Goal: Communication & Community: Answer question/provide support

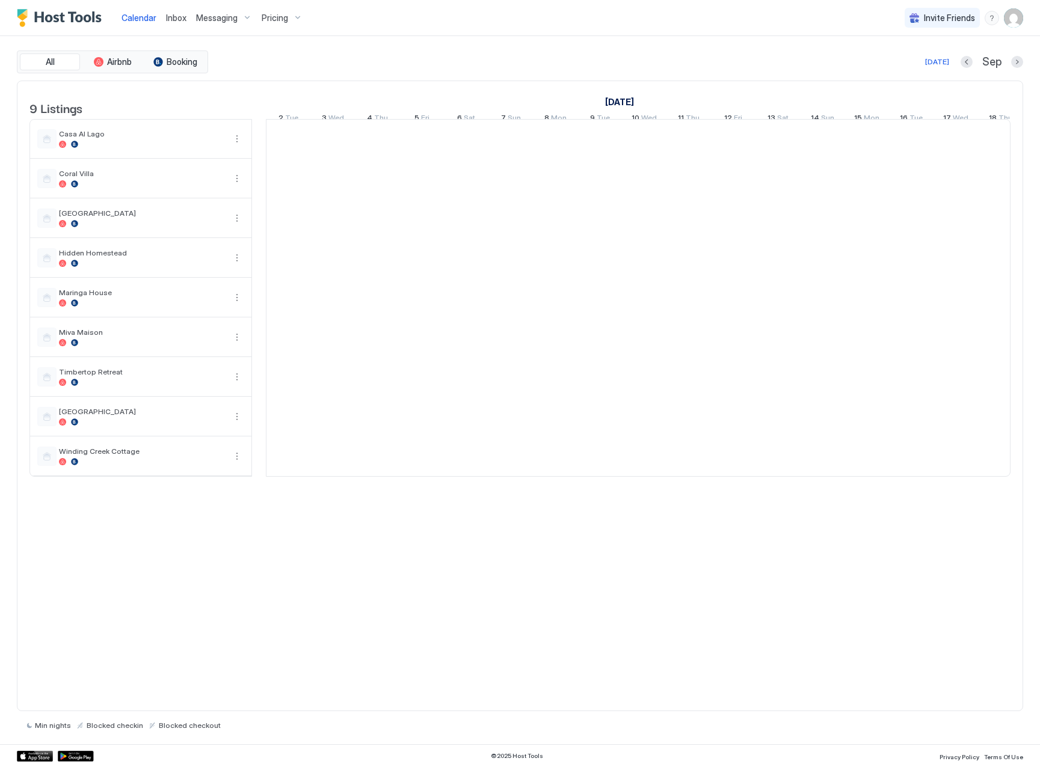
scroll to position [0, 668]
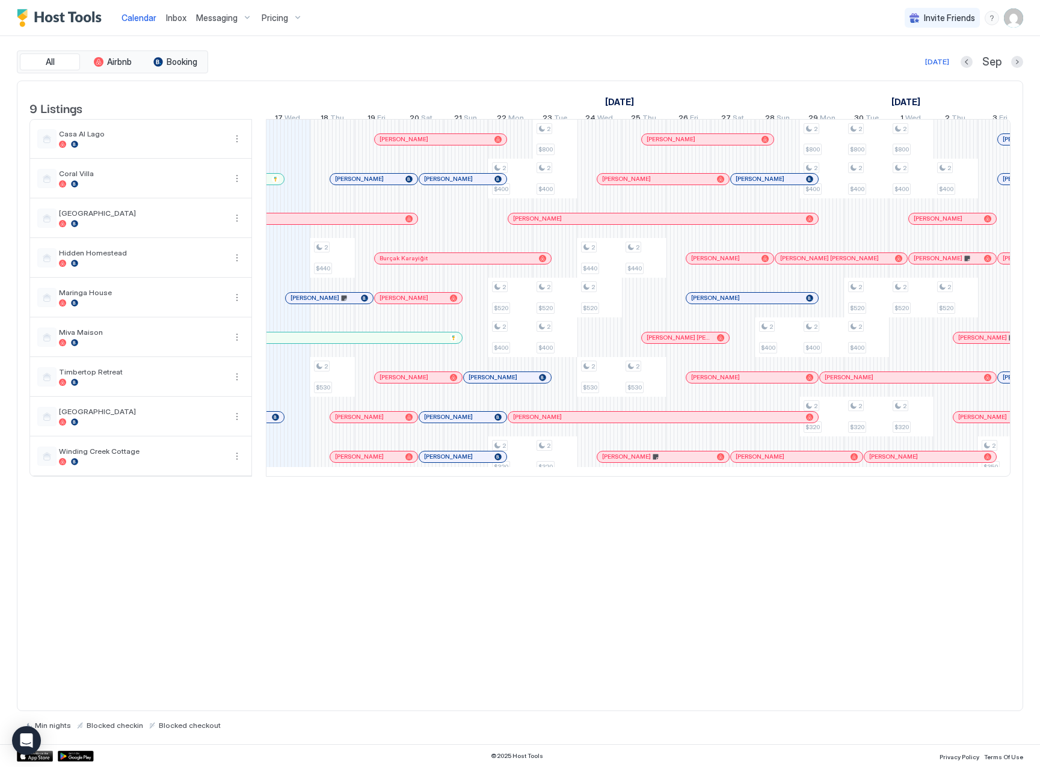
click at [307, 303] on div at bounding box center [307, 298] width 10 height 10
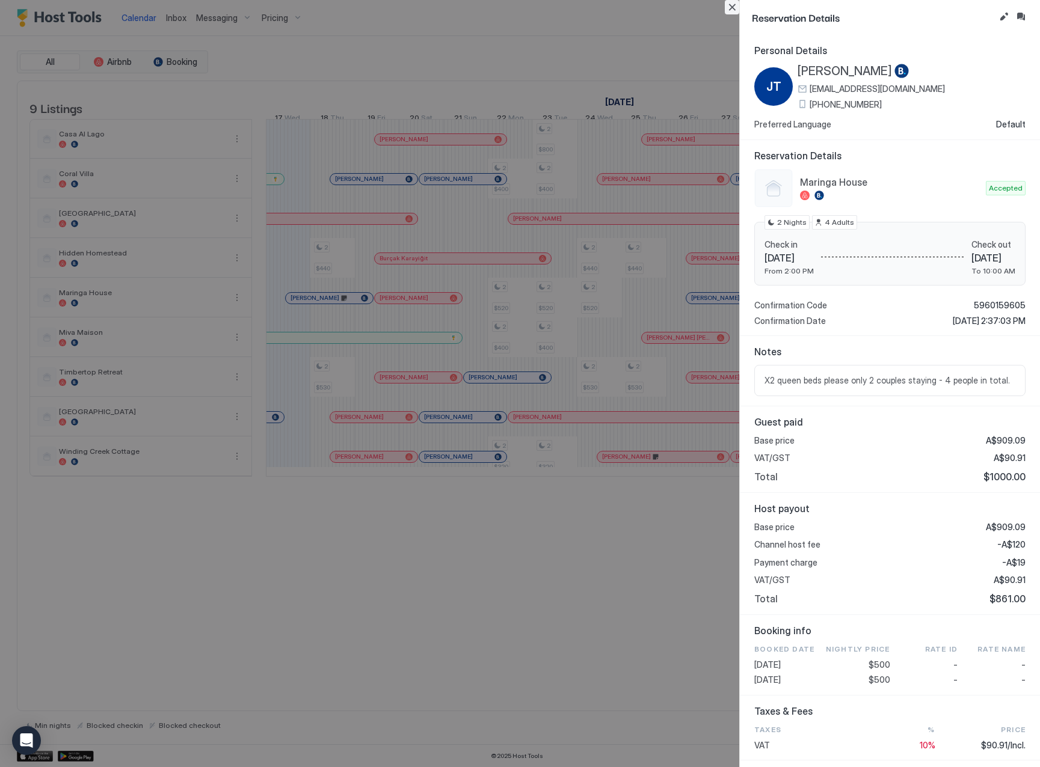
click at [729, 7] on button "Close" at bounding box center [732, 7] width 14 height 14
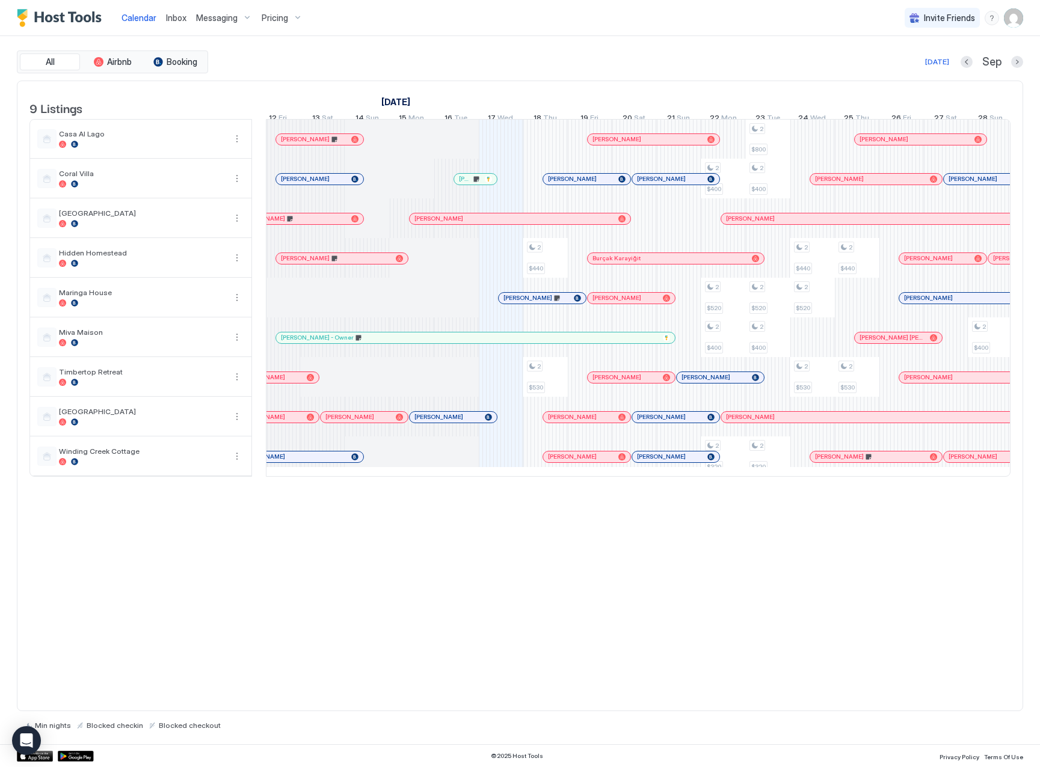
scroll to position [0, 455]
click at [168, 12] on link "Inbox" at bounding box center [176, 17] width 20 height 13
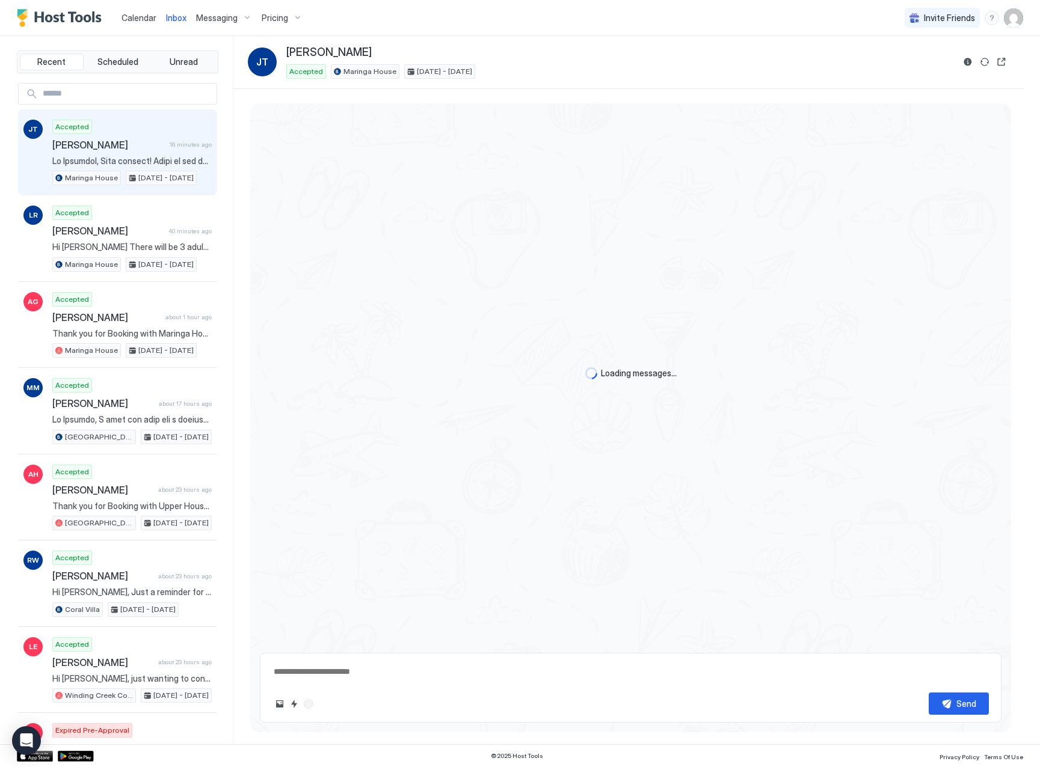
scroll to position [442, 0]
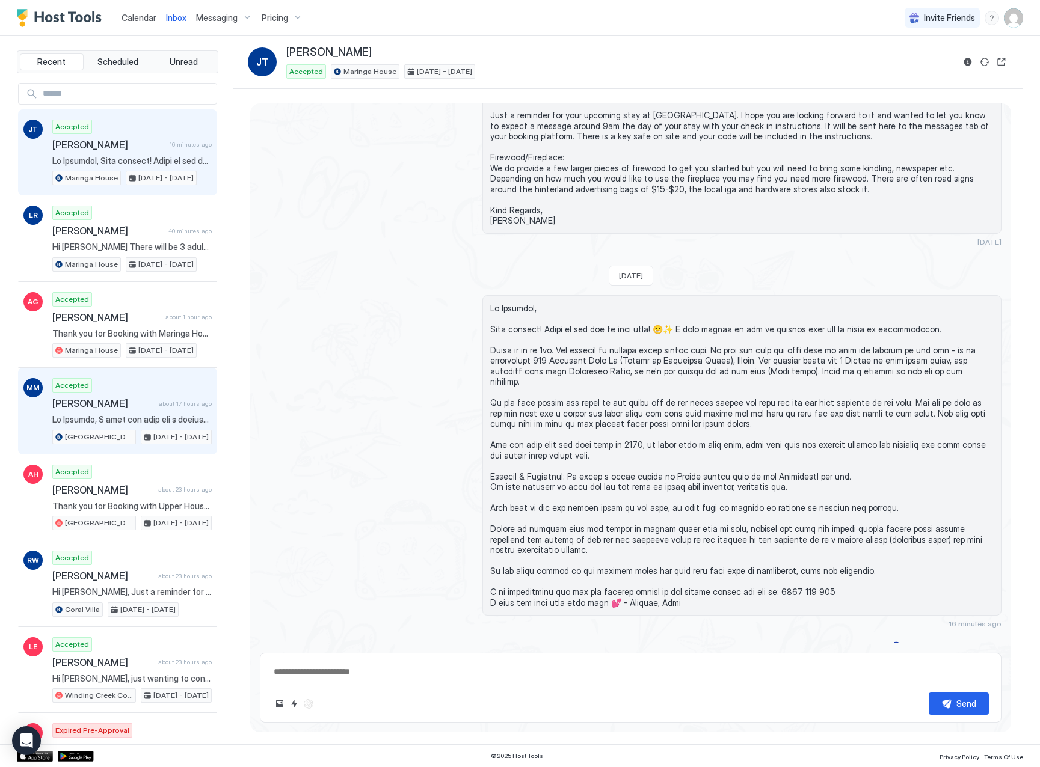
click at [166, 400] on span "about 17 hours ago" at bounding box center [185, 404] width 53 height 8
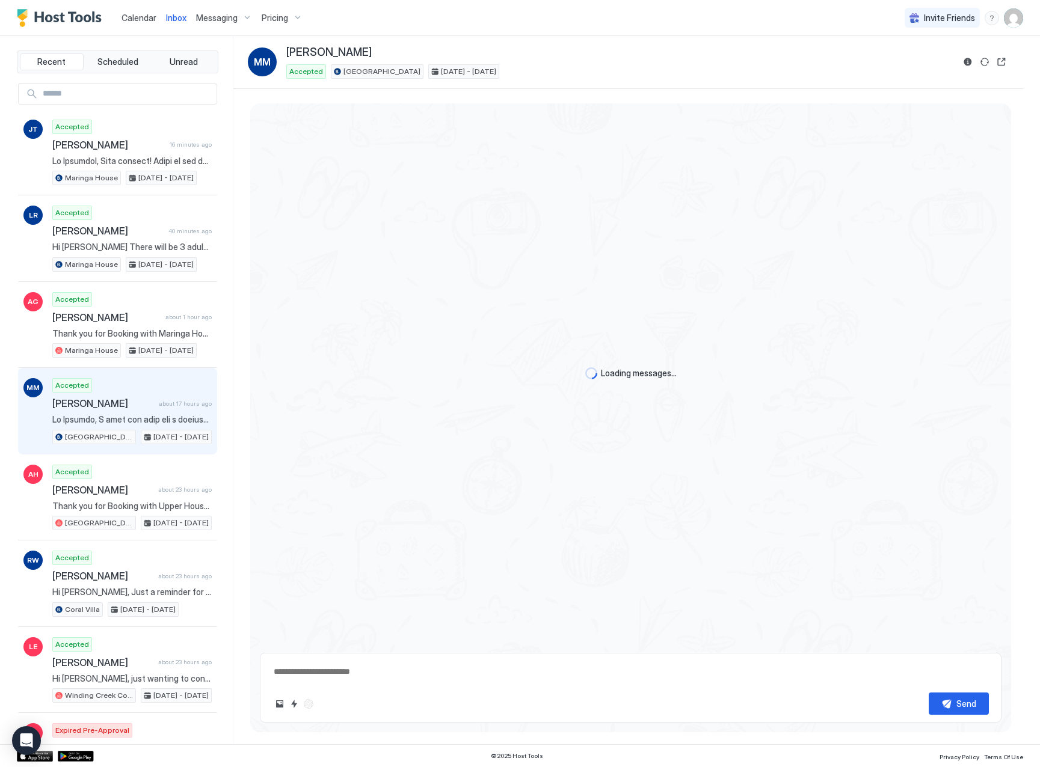
scroll to position [609, 0]
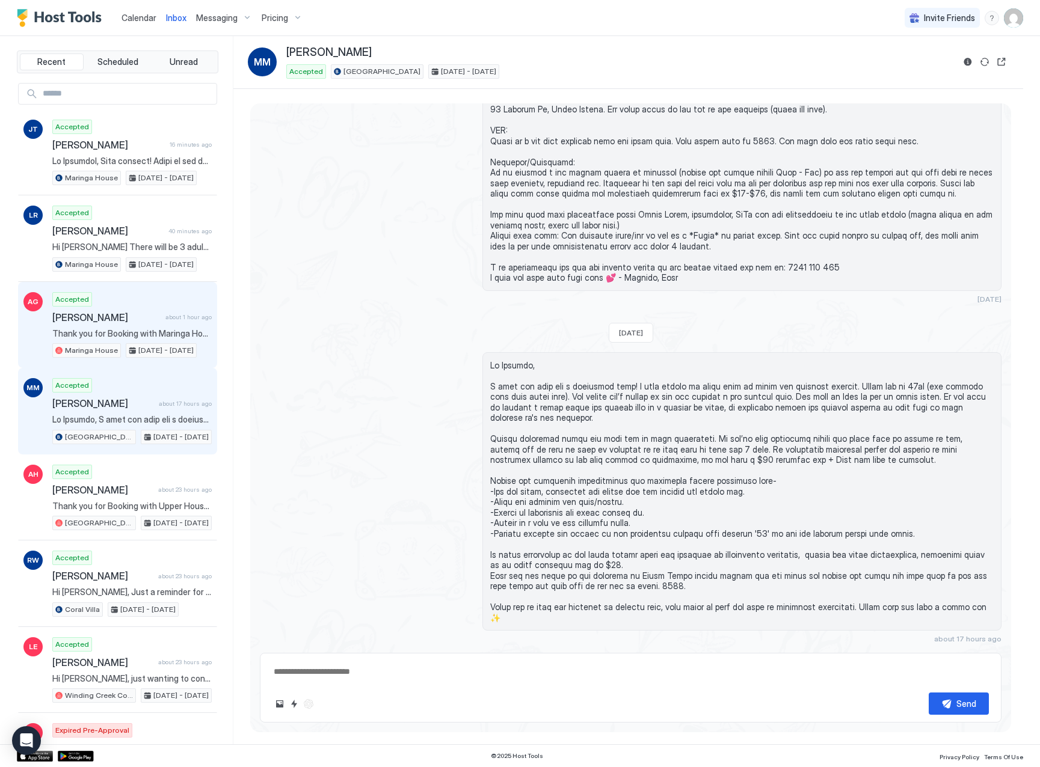
click at [143, 324] on div "Accepted [PERSON_NAME] about 1 hour ago Thank you for Booking with Maringa Hous…" at bounding box center [131, 325] width 159 height 66
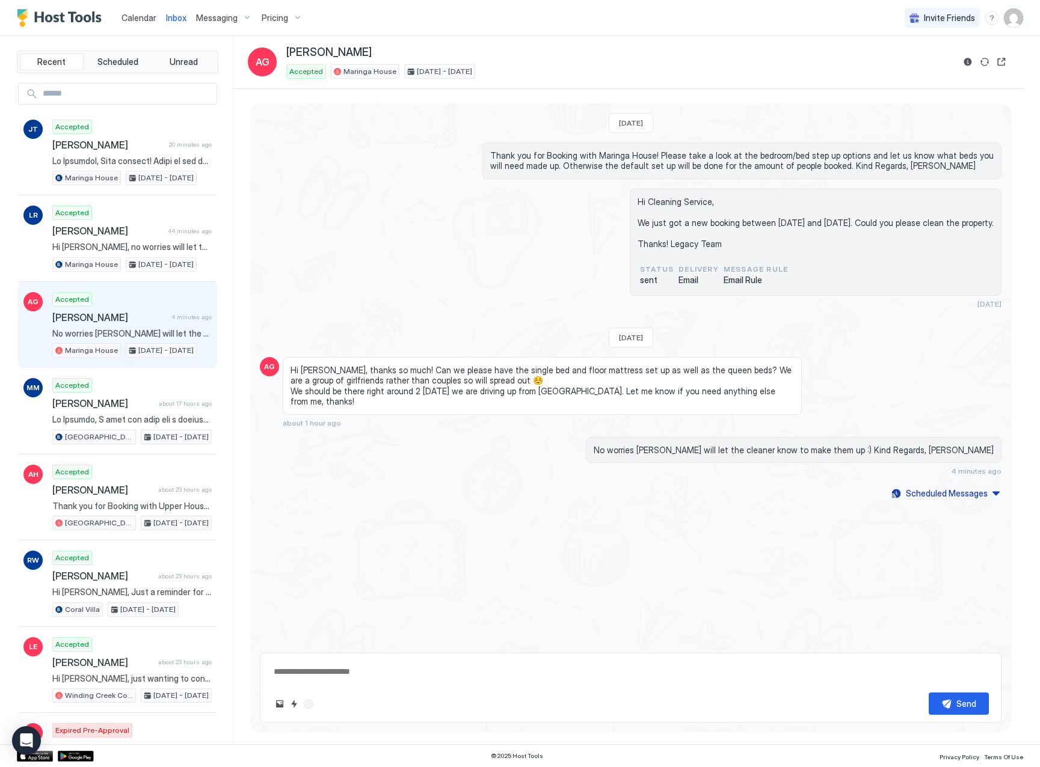
type textarea "*"
click at [150, 18] on span "Calendar" at bounding box center [138, 18] width 35 height 10
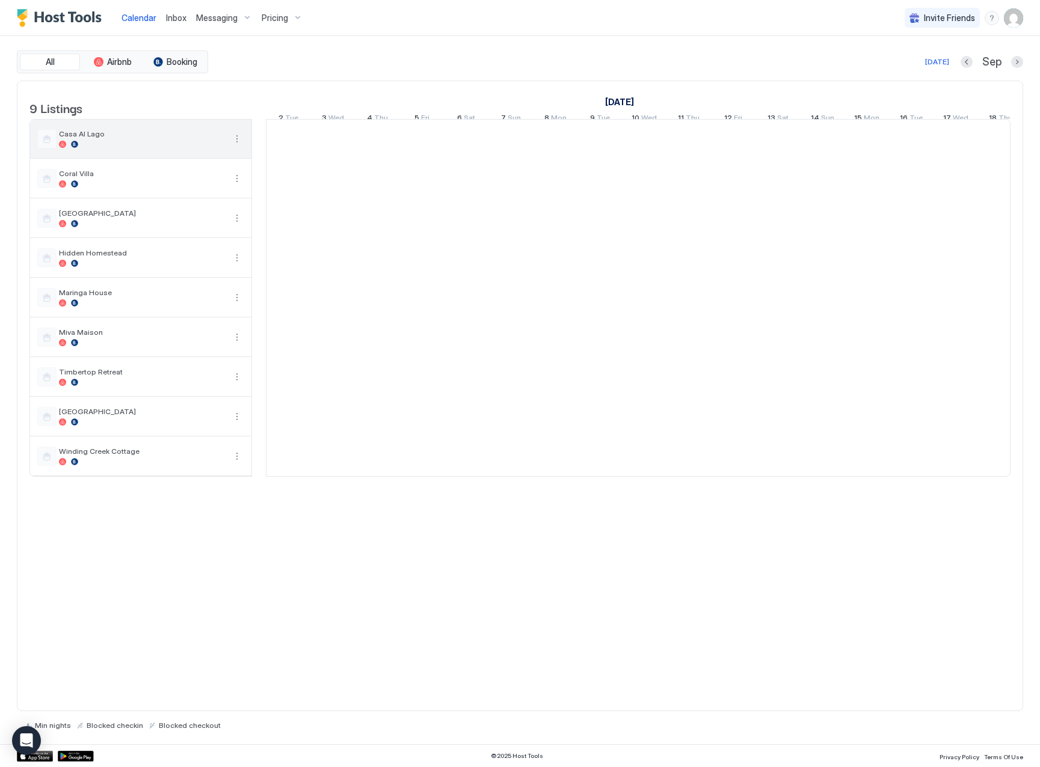
scroll to position [0, 668]
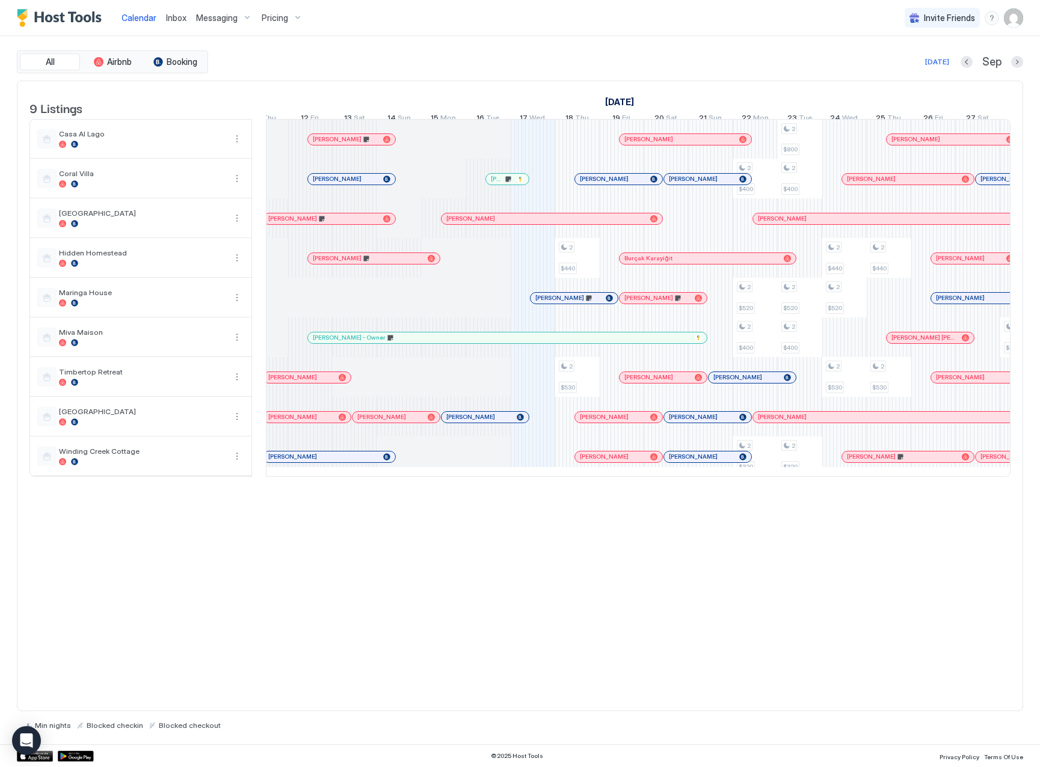
scroll to position [0, 400]
